Goal: Transaction & Acquisition: Purchase product/service

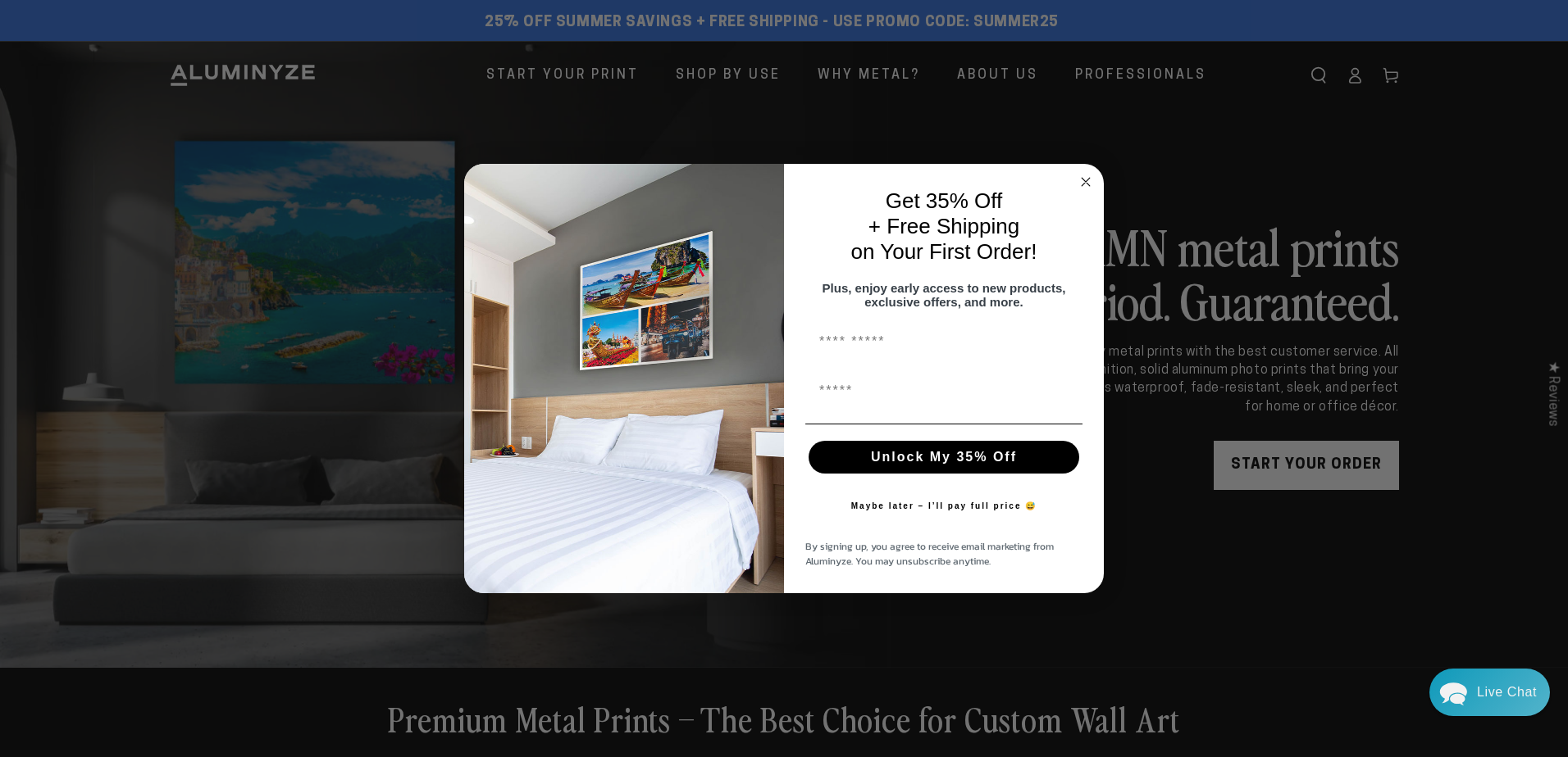
click at [1080, 173] on circle "Close dialog" at bounding box center [1085, 182] width 19 height 19
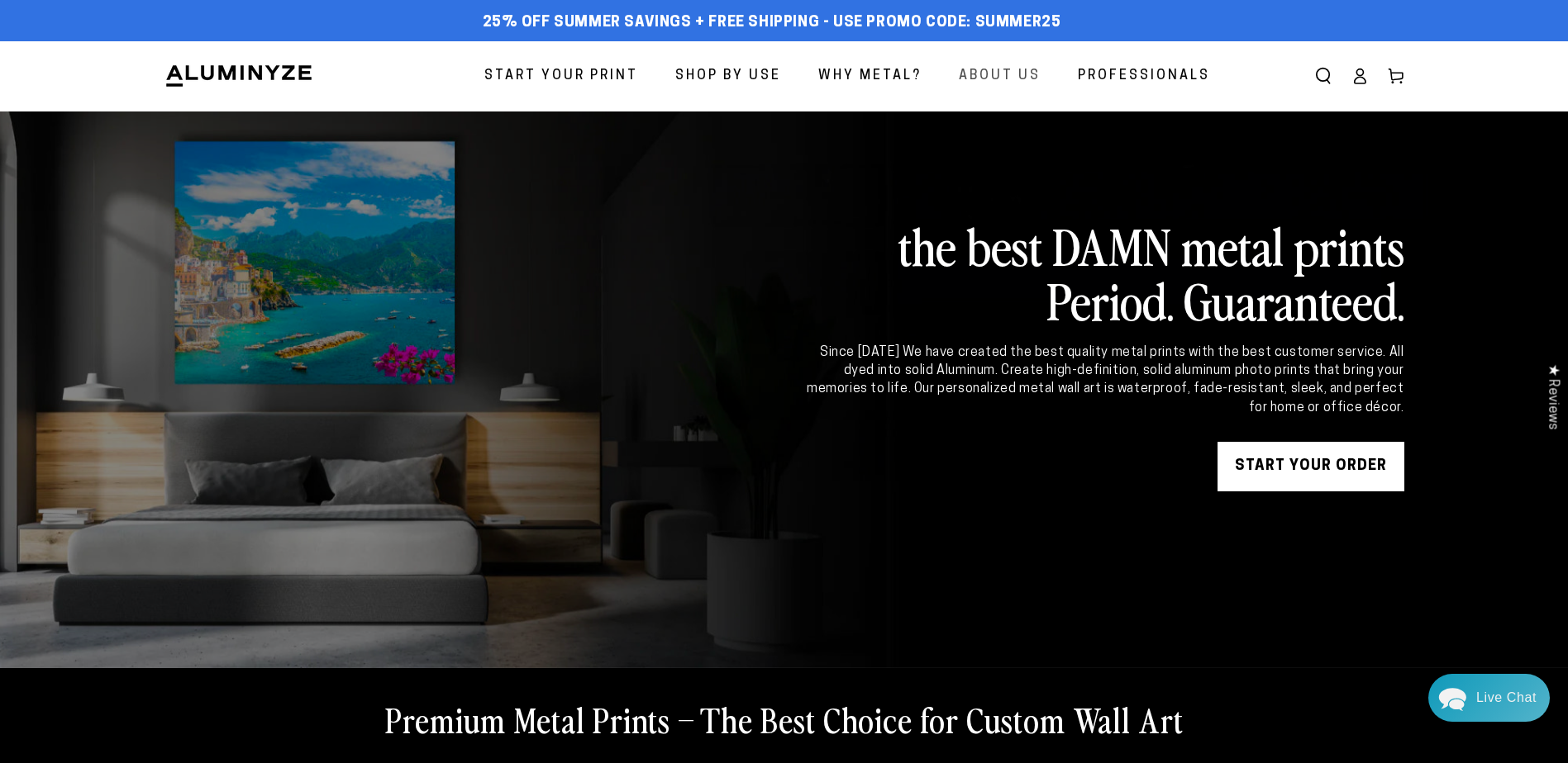
click at [1012, 72] on span "About Us" at bounding box center [999, 77] width 82 height 24
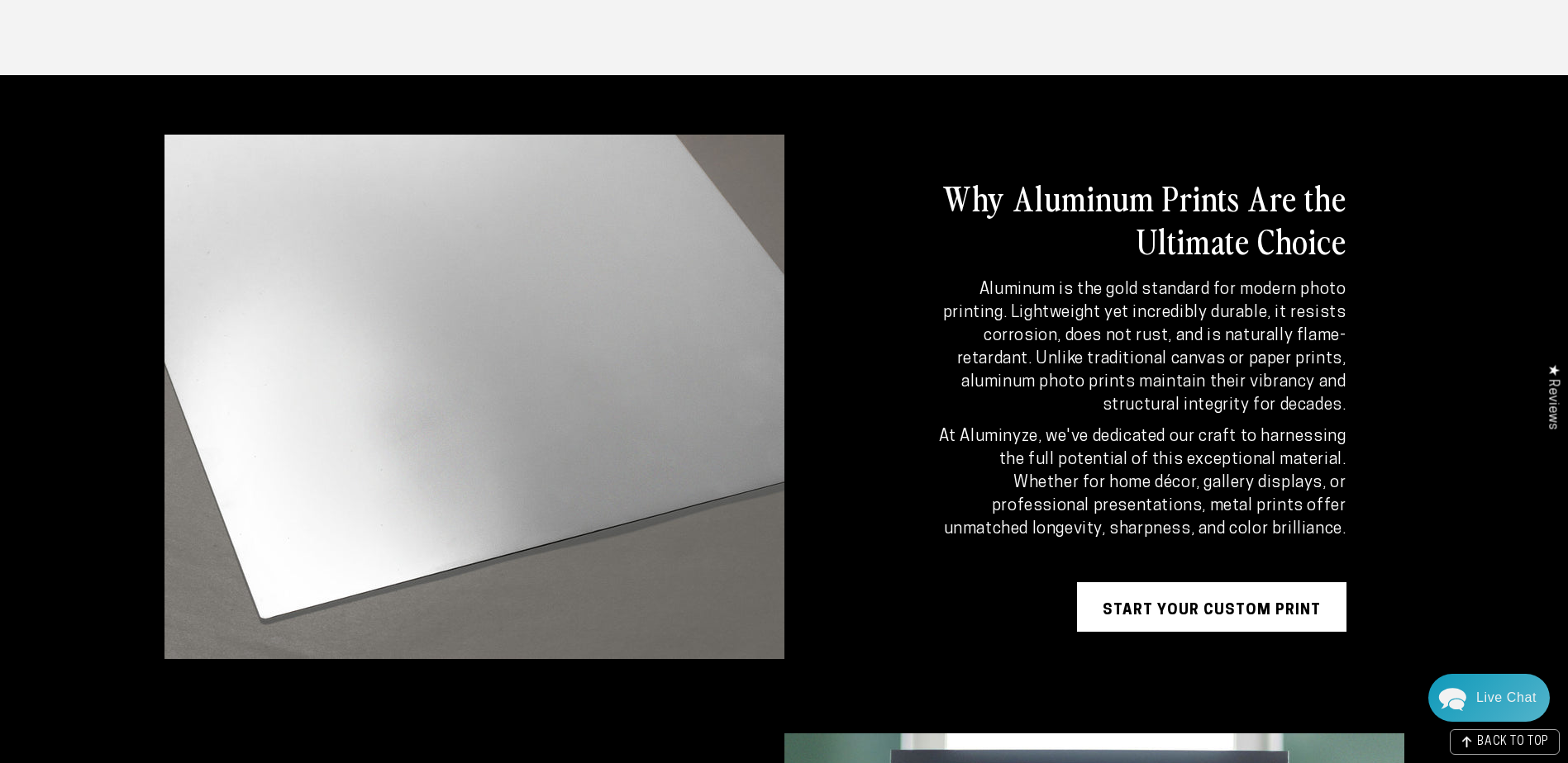
scroll to position [2313, 0]
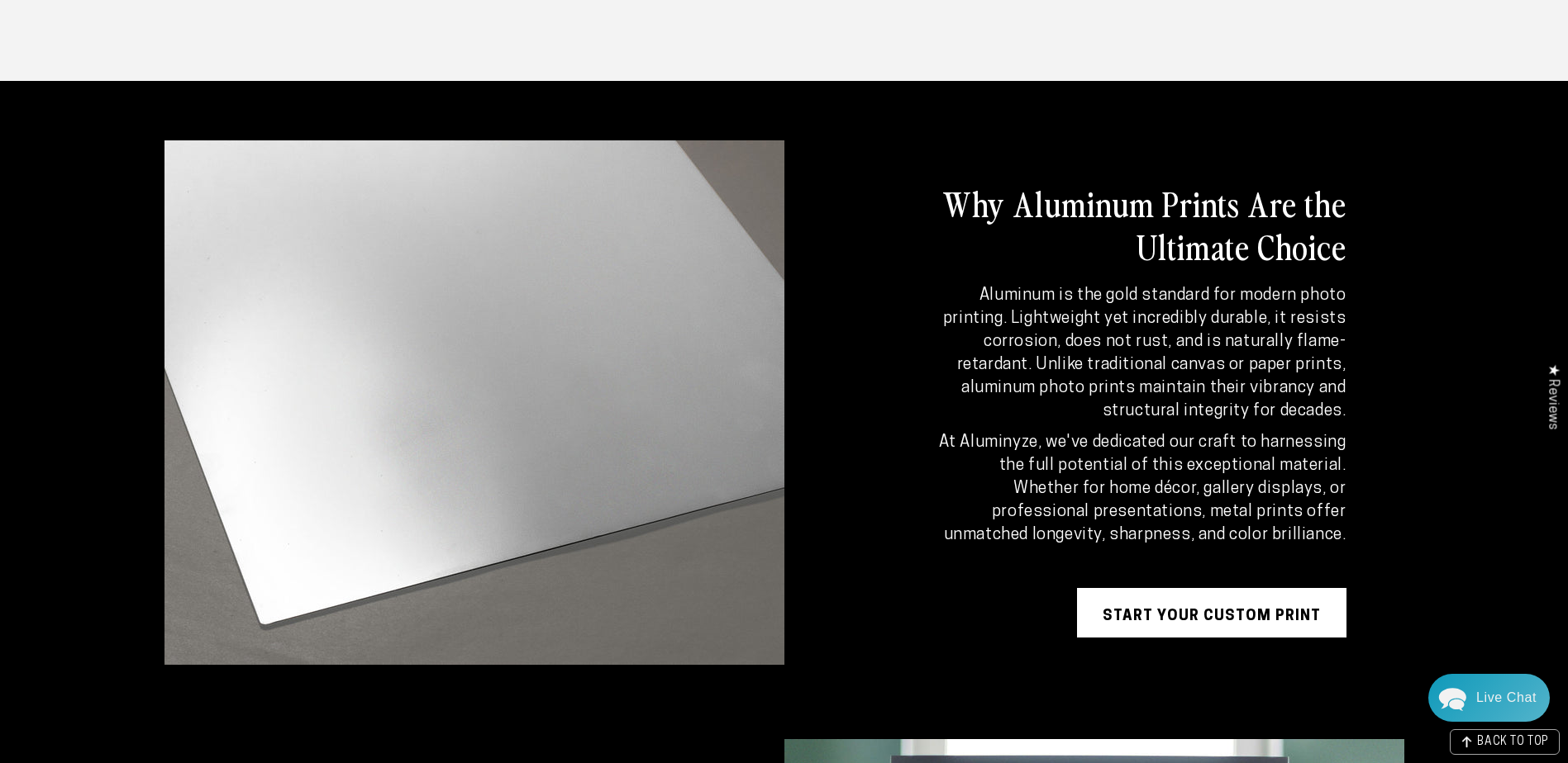
click at [1209, 613] on link "Start Your Custom Print" at bounding box center [1212, 612] width 269 height 50
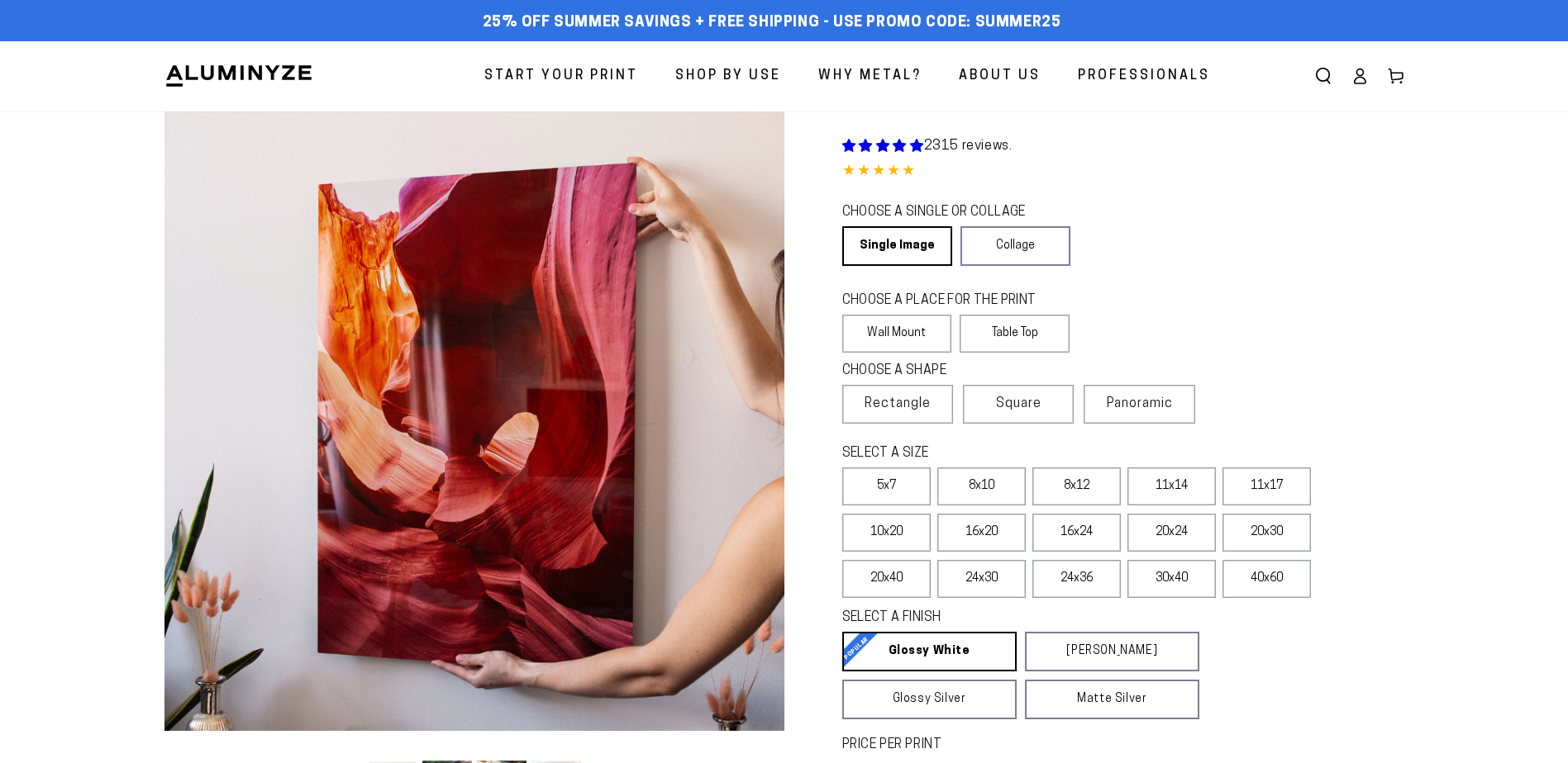
select select "**********"
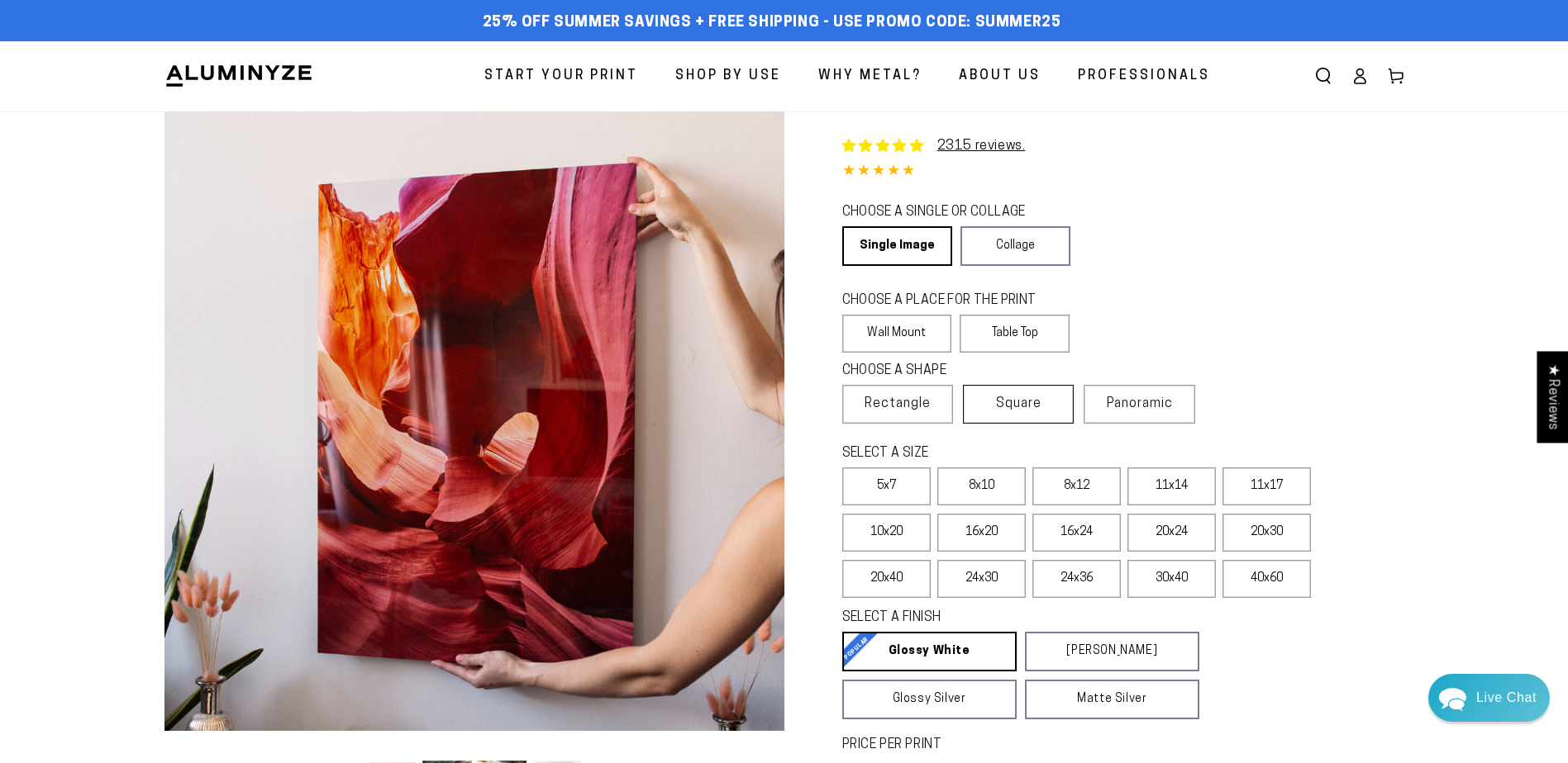
click at [1031, 395] on span "Square" at bounding box center [1018, 404] width 45 height 20
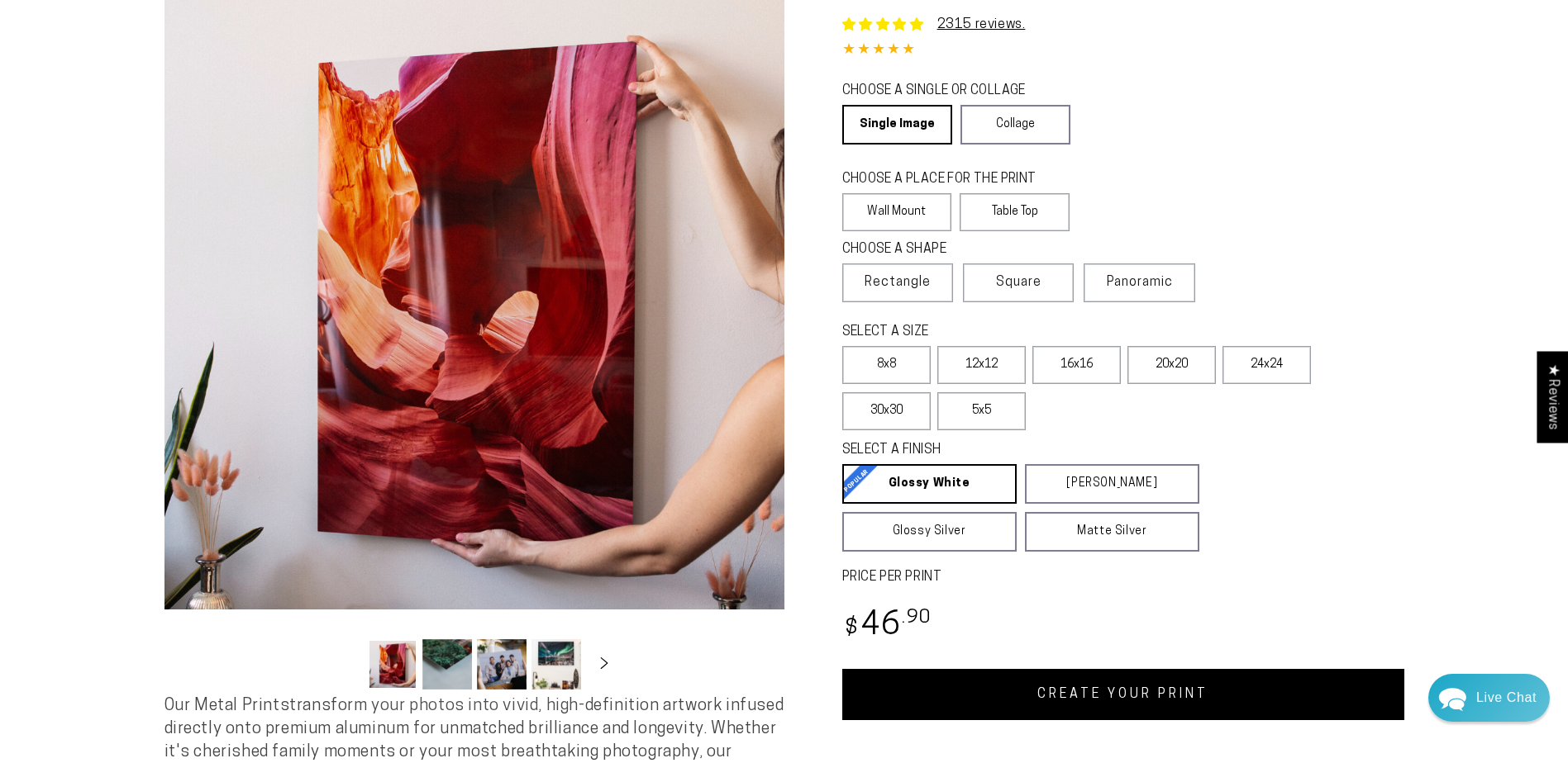
scroll to position [165, 0]
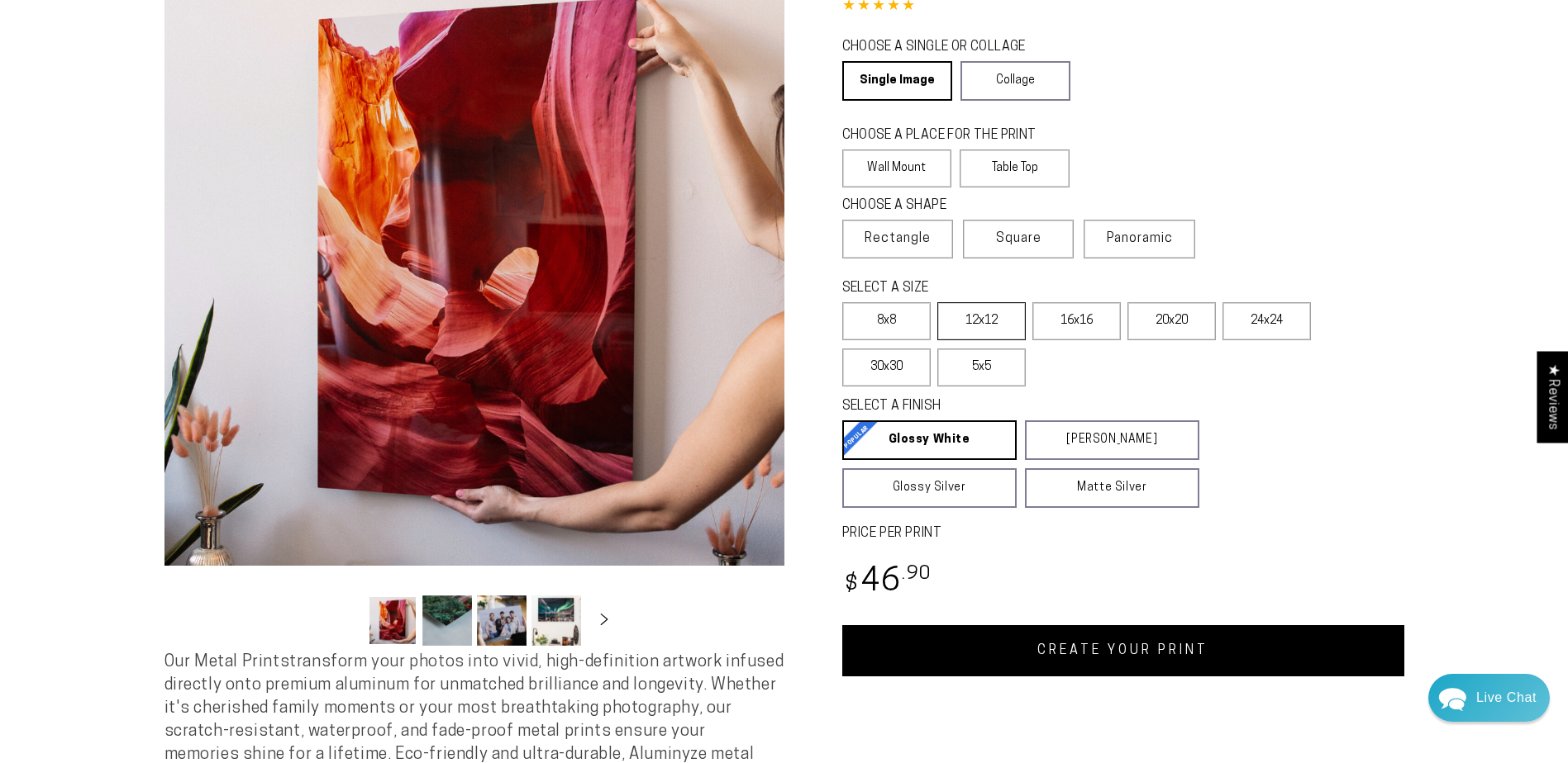
click at [976, 314] on label "12x12" at bounding box center [981, 321] width 88 height 38
click at [899, 311] on label "8x8" at bounding box center [886, 321] width 88 height 38
click at [892, 233] on span "Rectangle" at bounding box center [897, 239] width 66 height 20
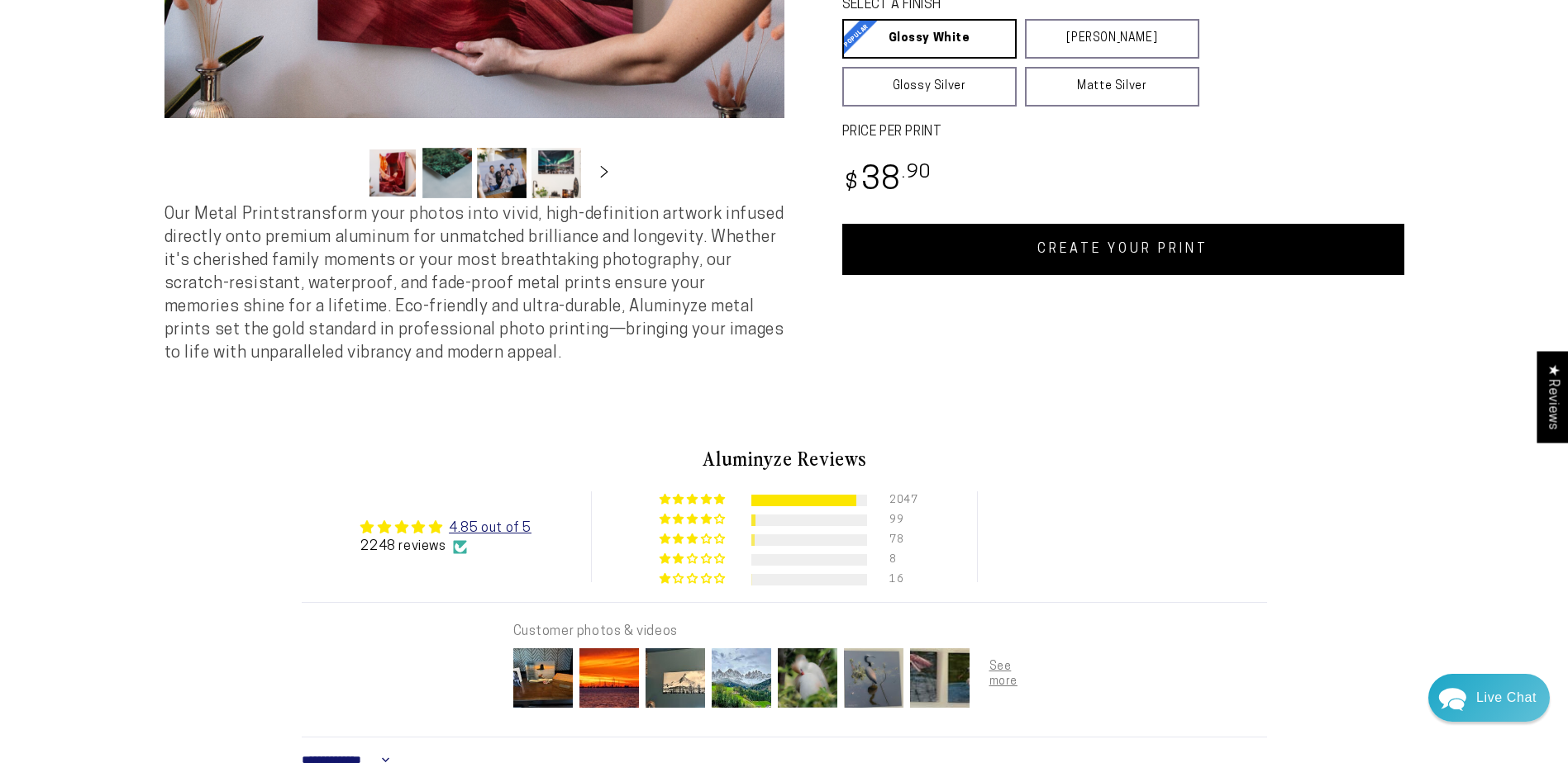
scroll to position [661, 0]
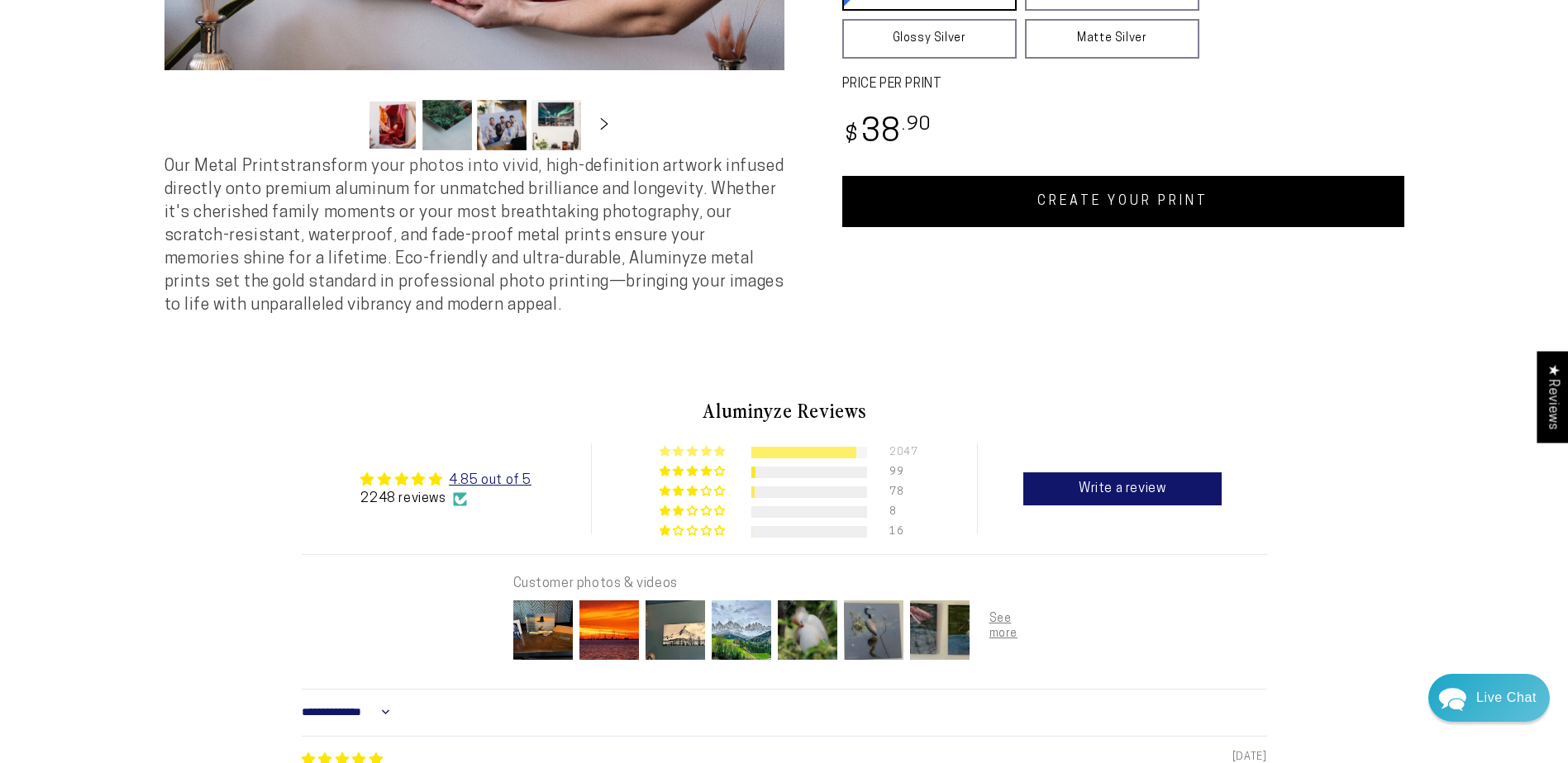
click at [784, 458] on div at bounding box center [804, 453] width 105 height 12
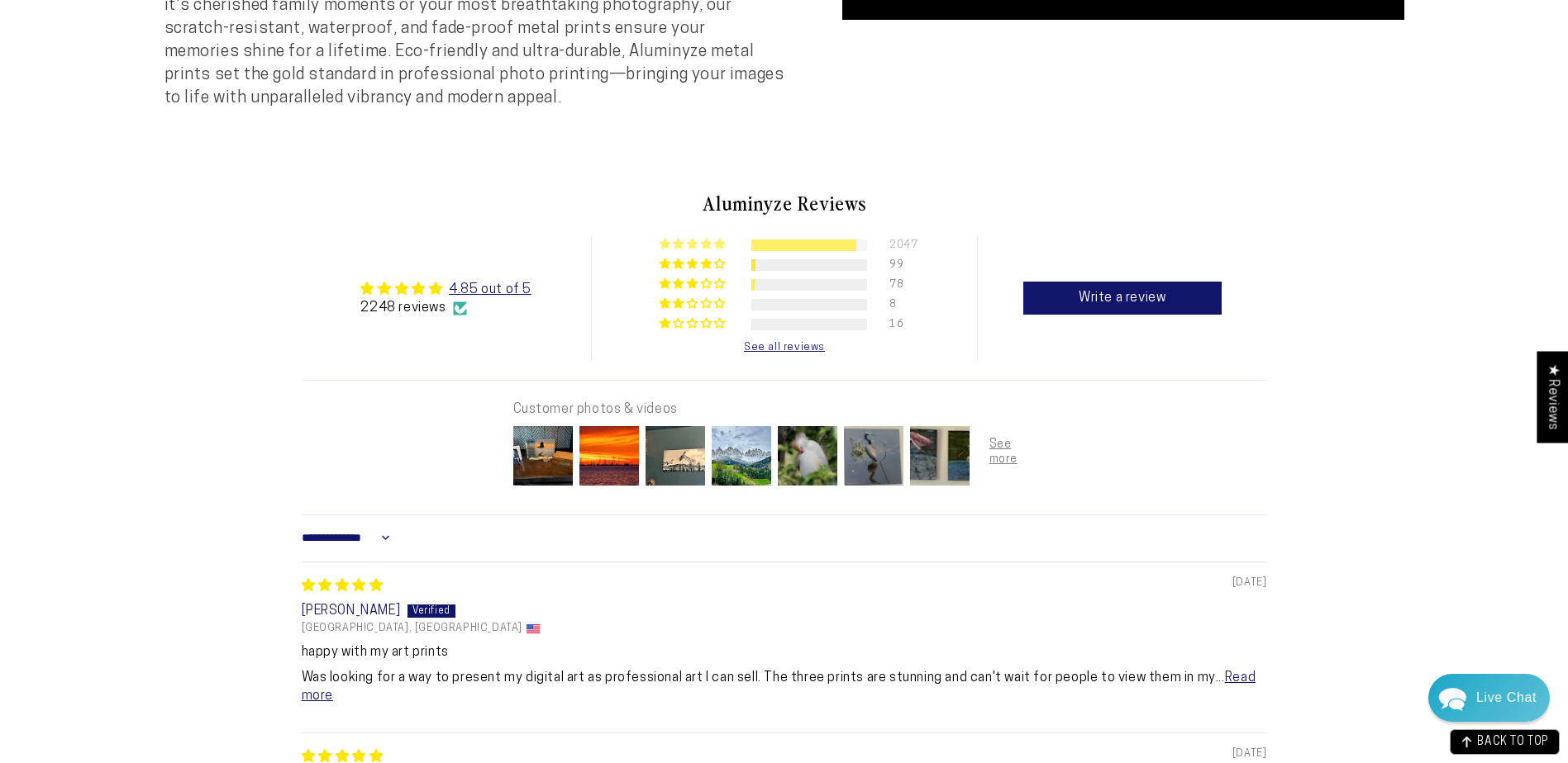
scroll to position [859, 0]
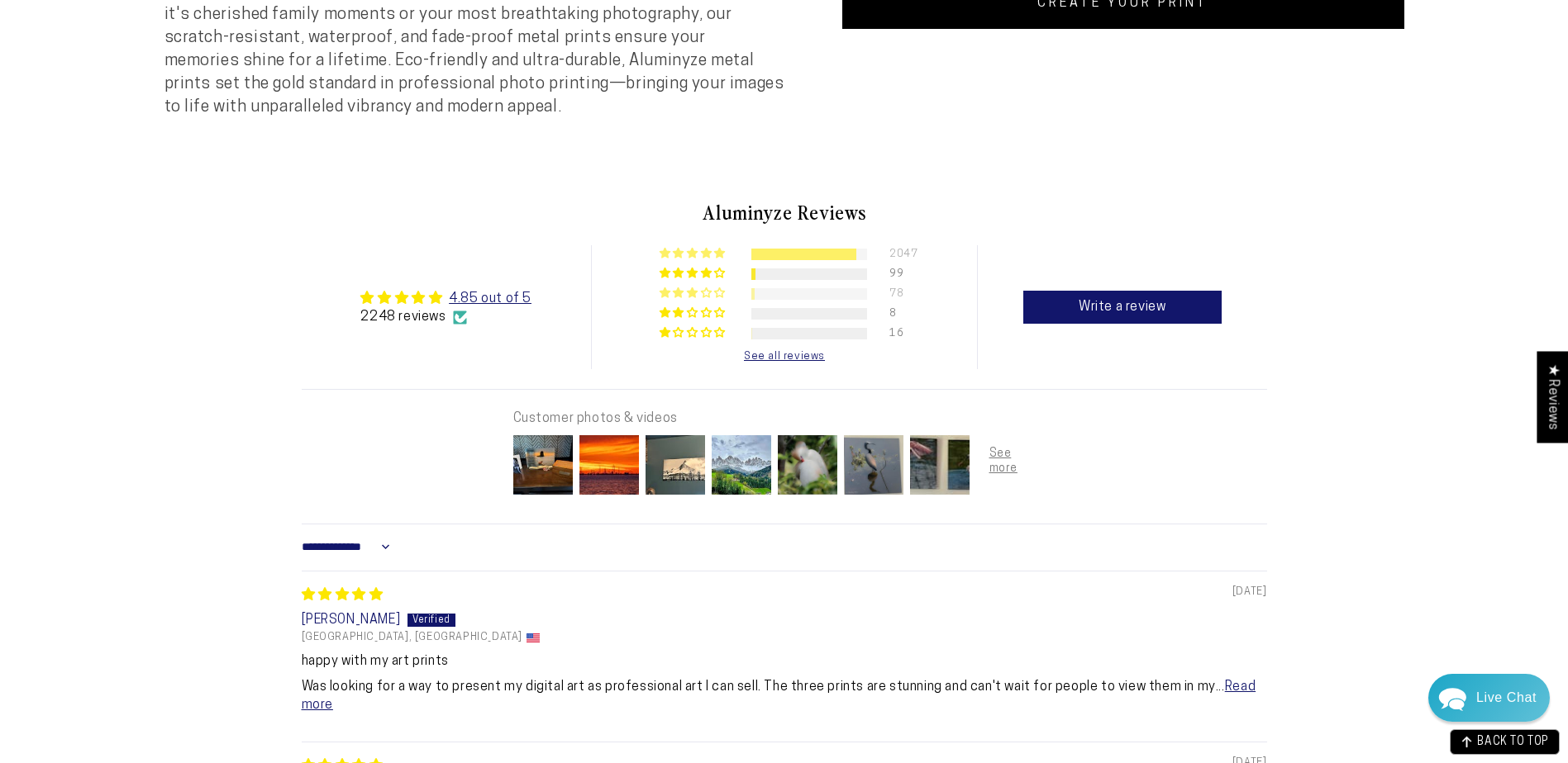
click at [749, 297] on div "78" at bounding box center [784, 291] width 250 height 12
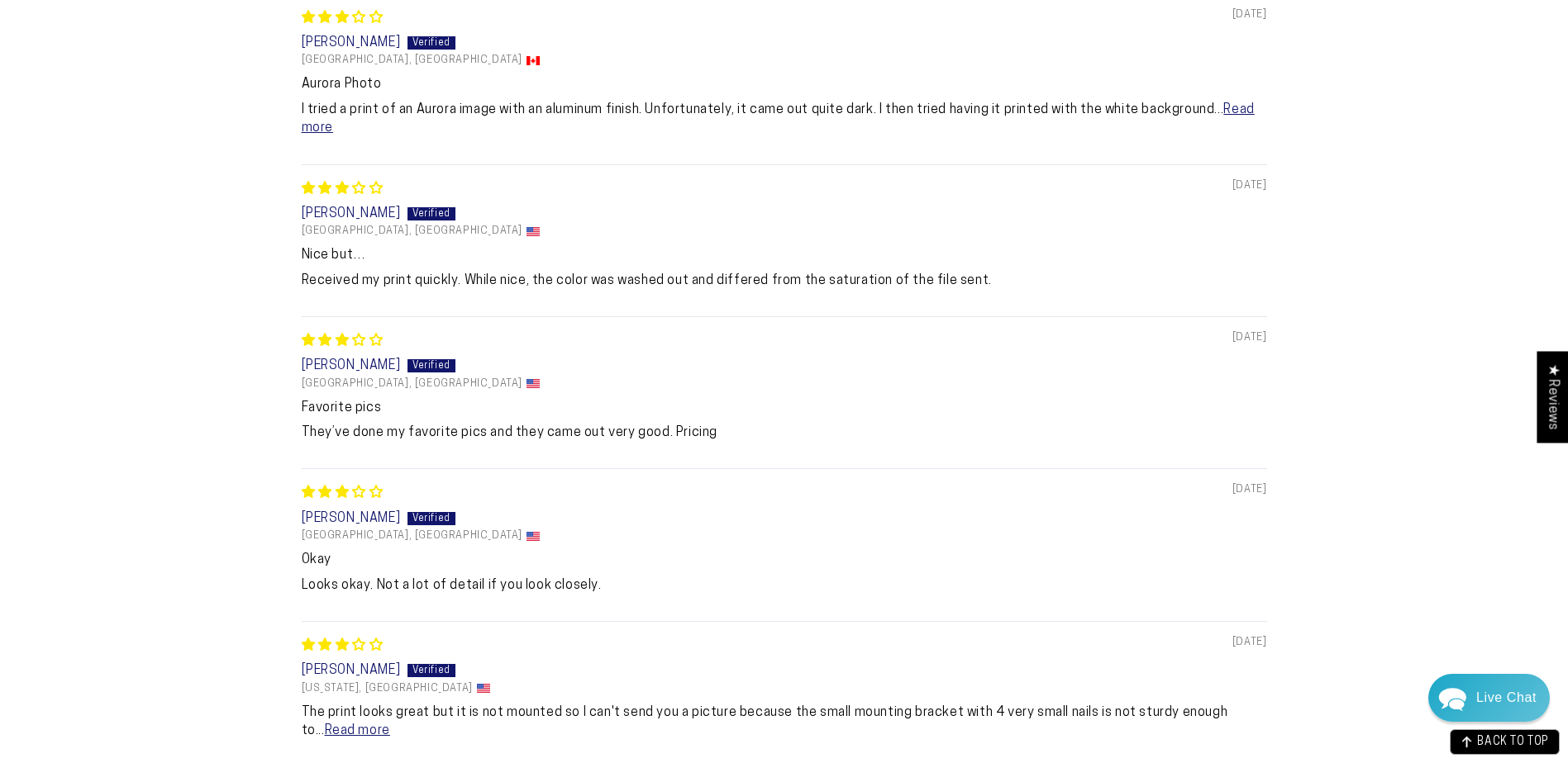
scroll to position [1685, 0]
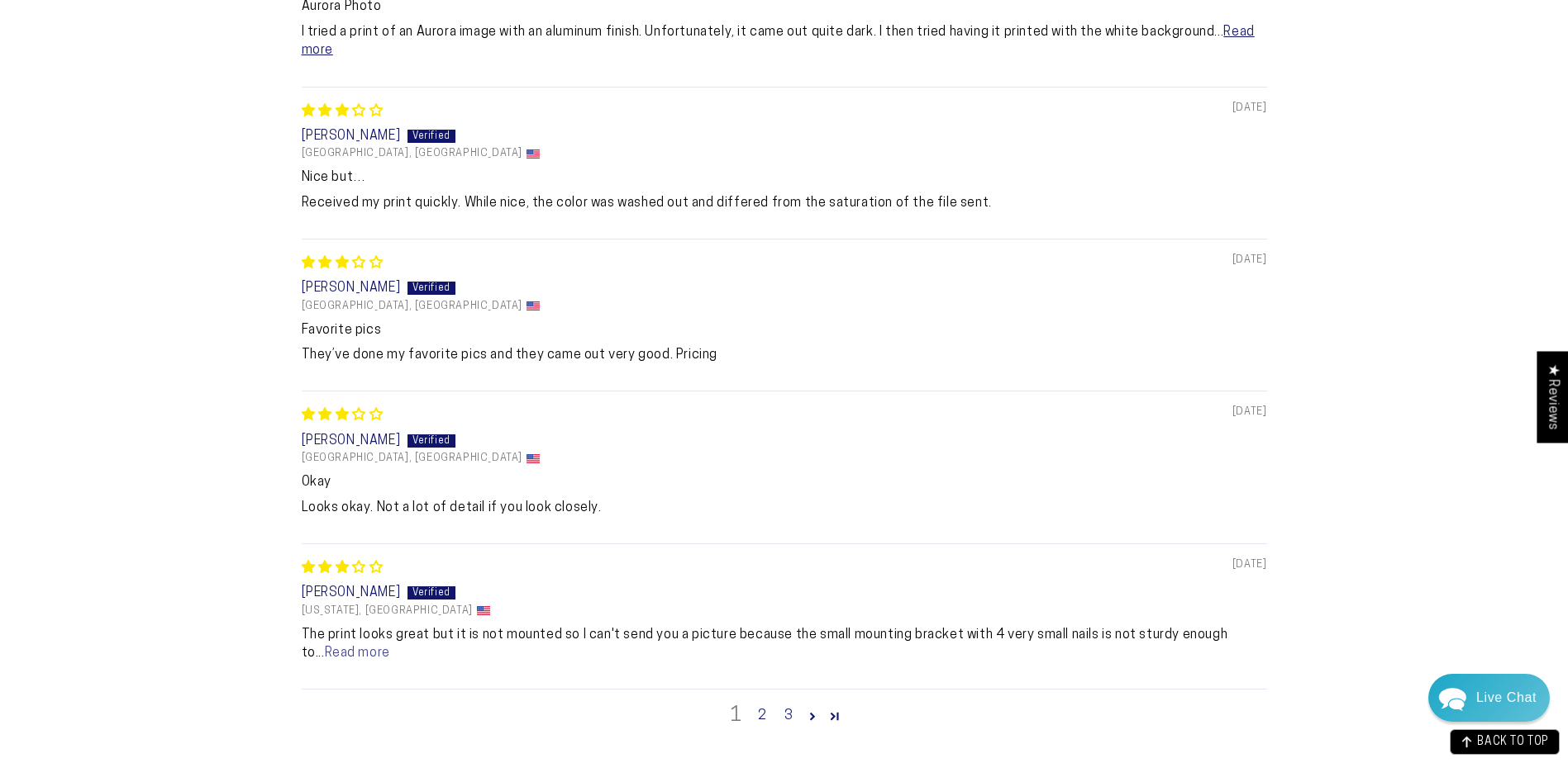
click at [325, 656] on link "Read more" at bounding box center [358, 654] width 66 height 13
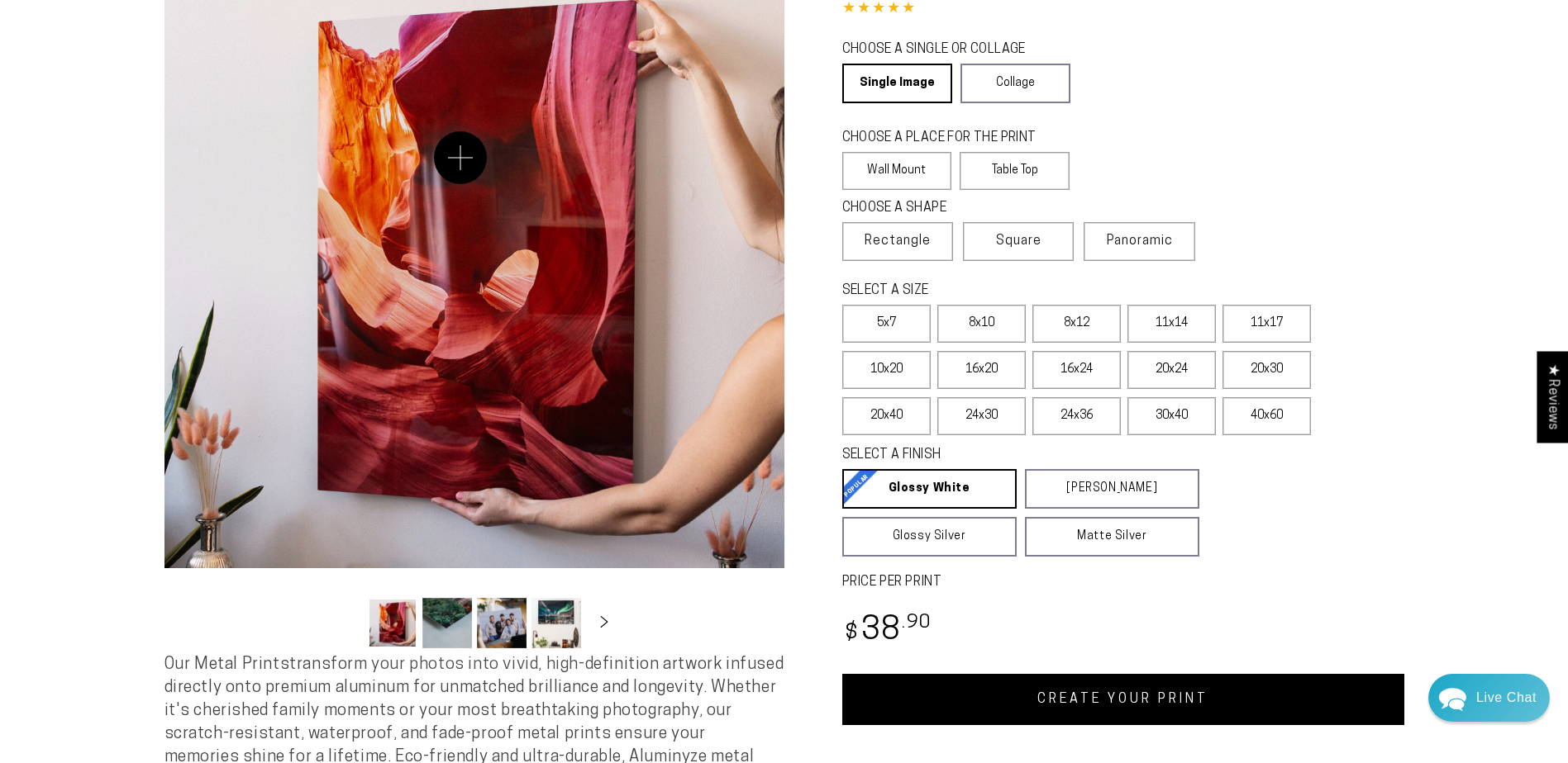
scroll to position [0, 0]
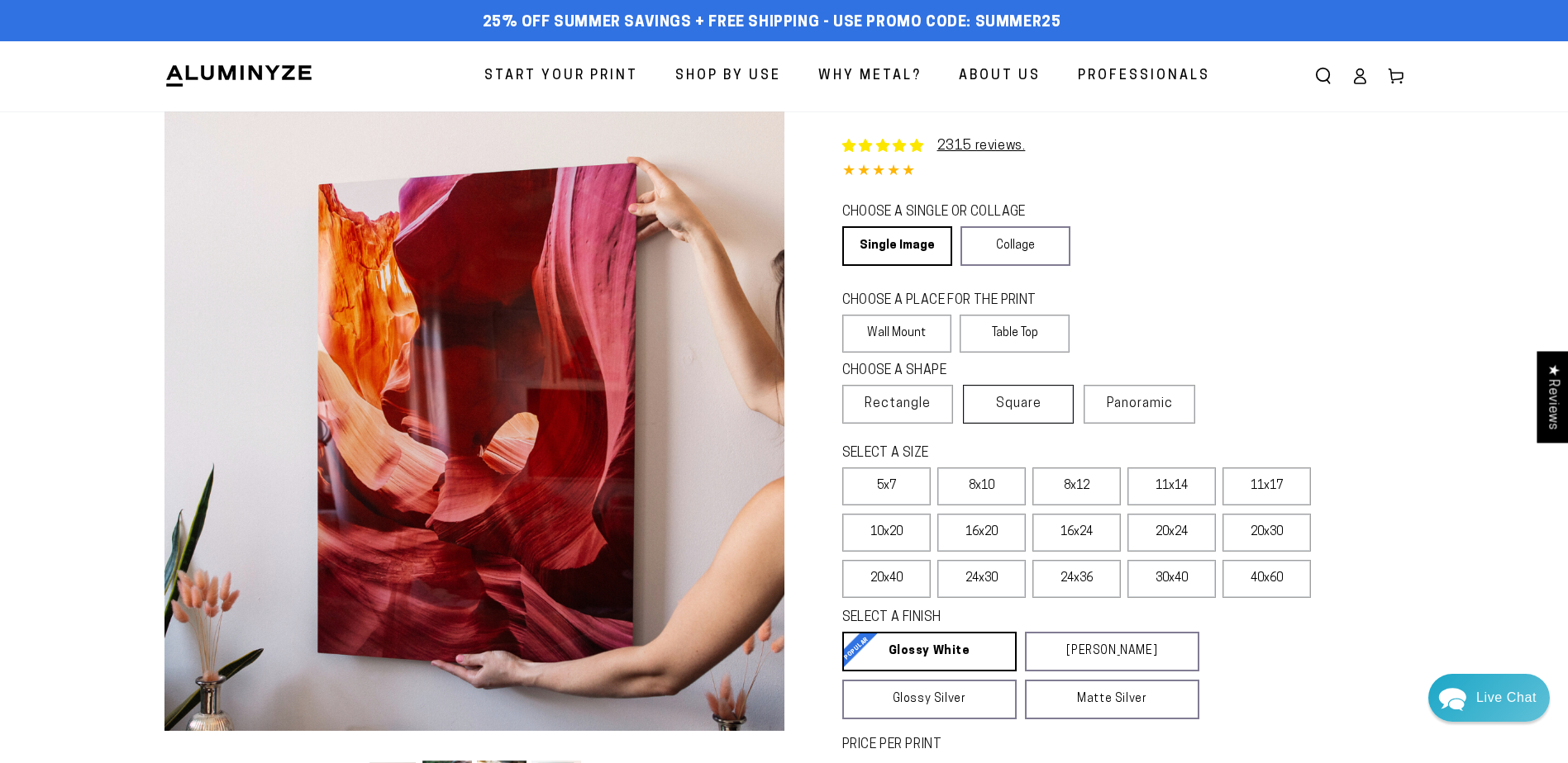
click at [1004, 397] on span "Square" at bounding box center [1018, 404] width 45 height 20
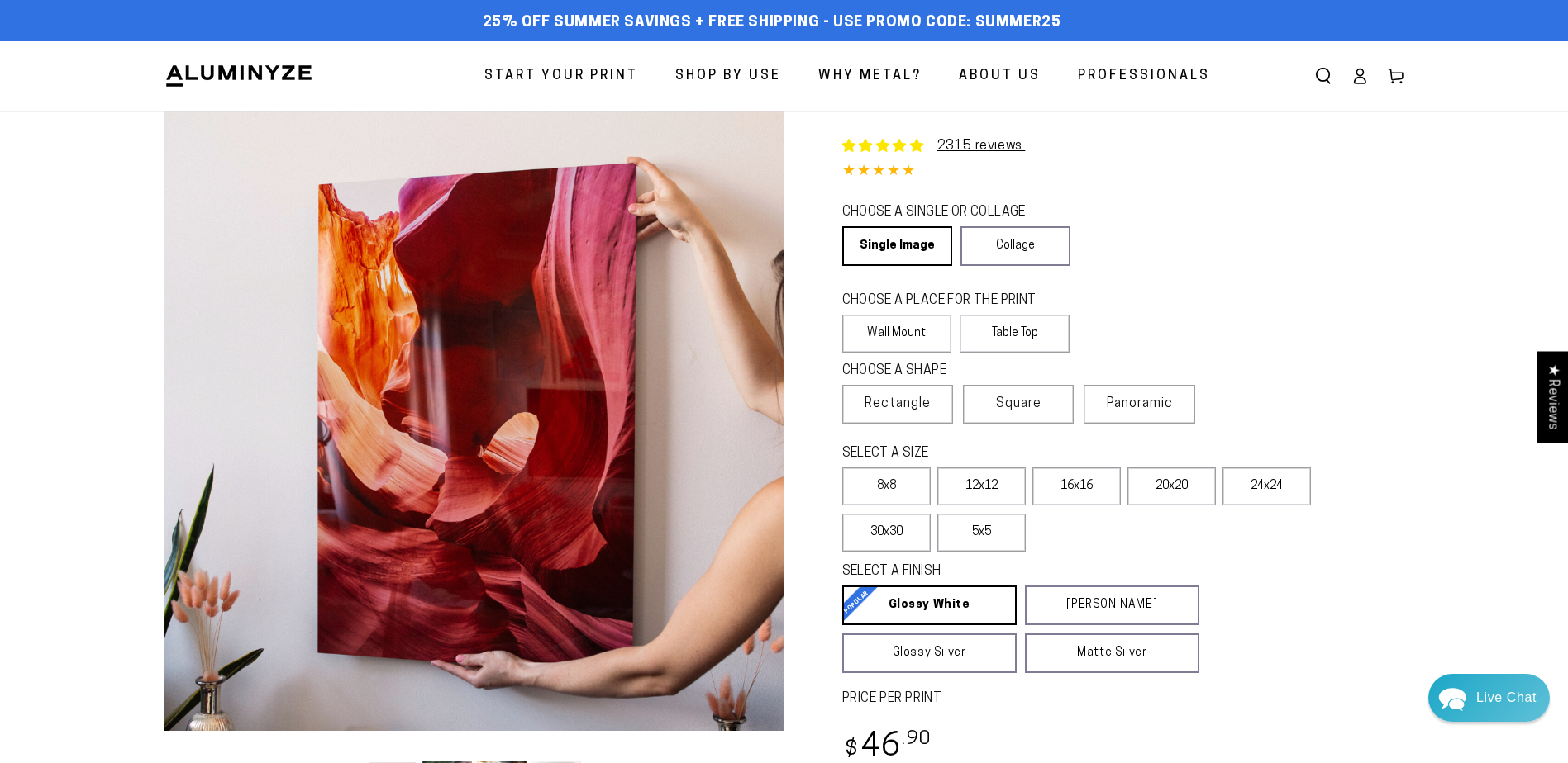
click at [1406, 284] on section "Skip to product information Open media 1 in modal Open media 2 in modal Open me…" at bounding box center [784, 559] width 1322 height 896
select select "**********"
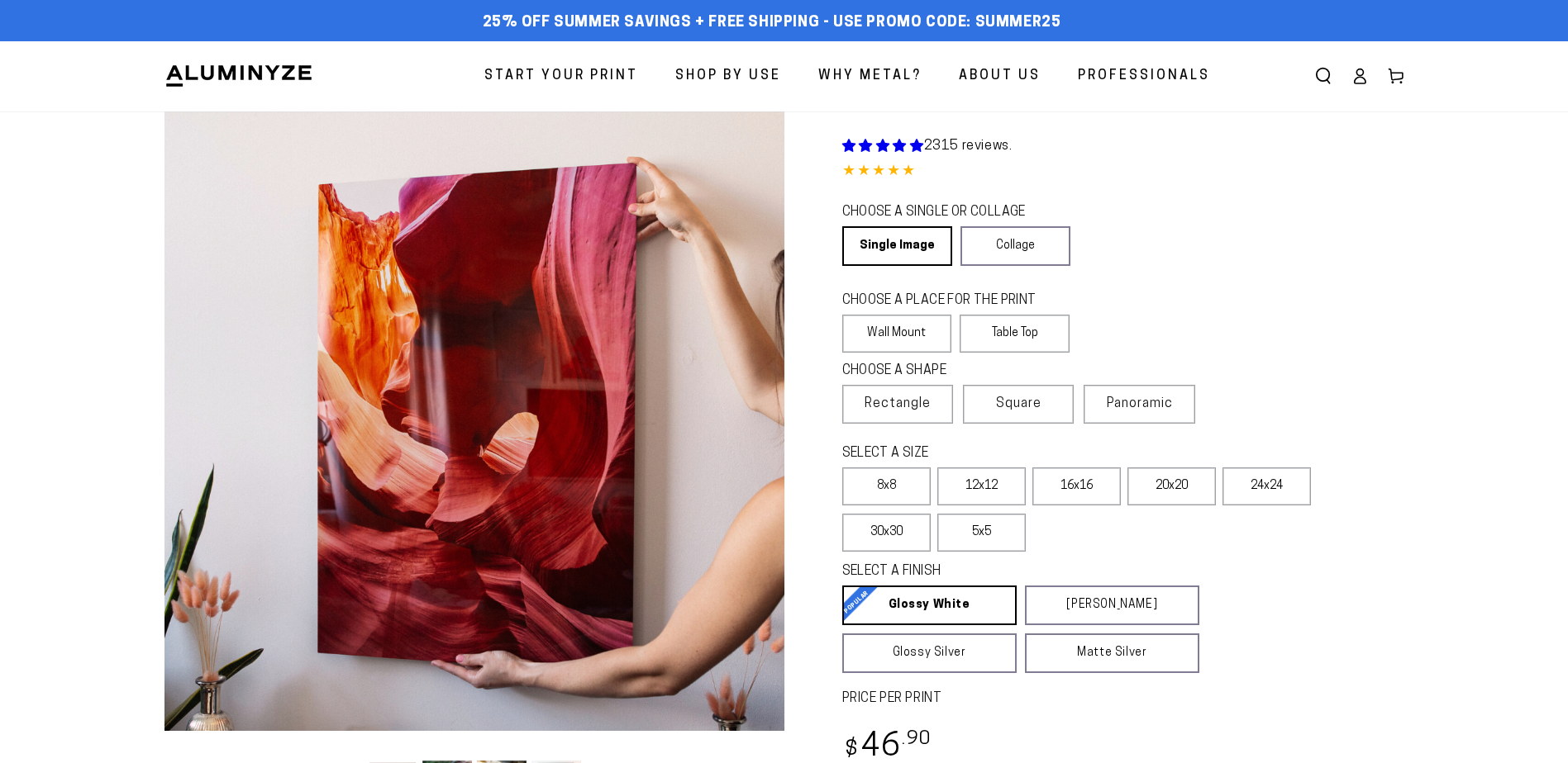
select select "**********"
